Goal: Find specific page/section: Find specific page/section

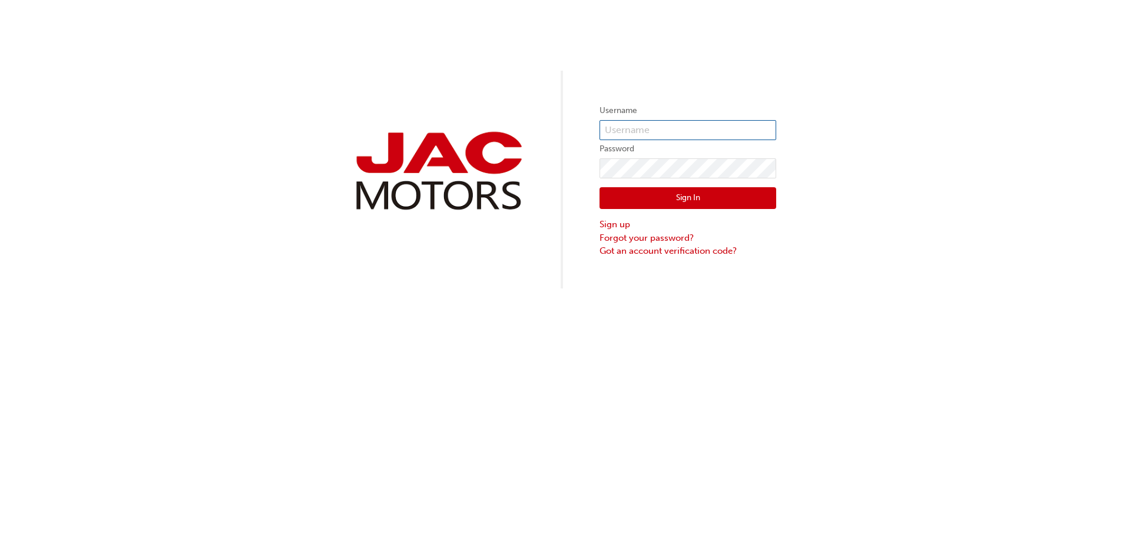
type input "LD529"
click at [687, 193] on button "Sign In" at bounding box center [688, 198] width 177 height 22
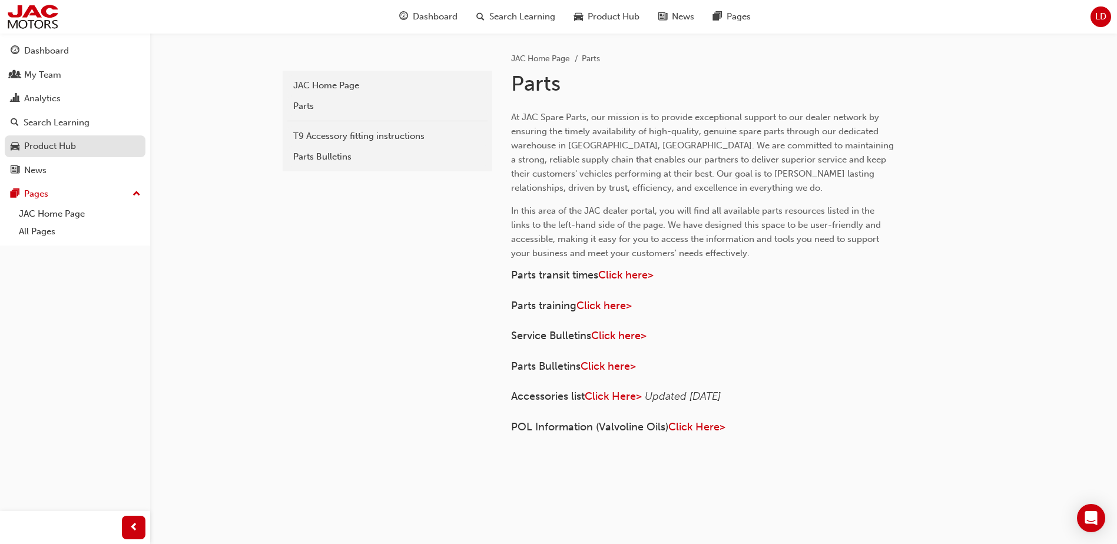
click at [58, 144] on div "Product Hub" at bounding box center [50, 147] width 52 height 14
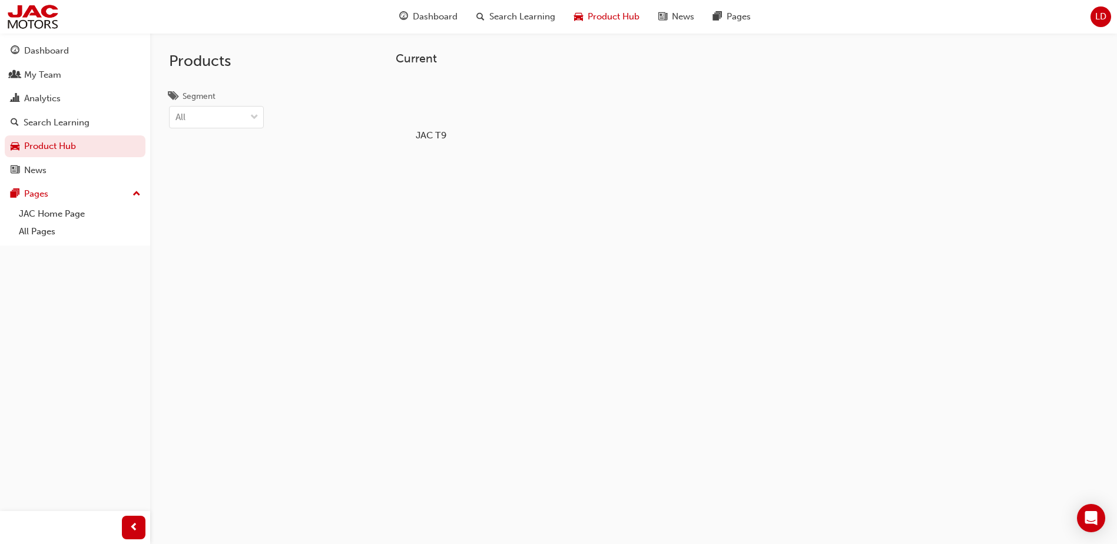
click at [434, 98] on div at bounding box center [431, 101] width 65 height 47
